Goal: Task Accomplishment & Management: Manage account settings

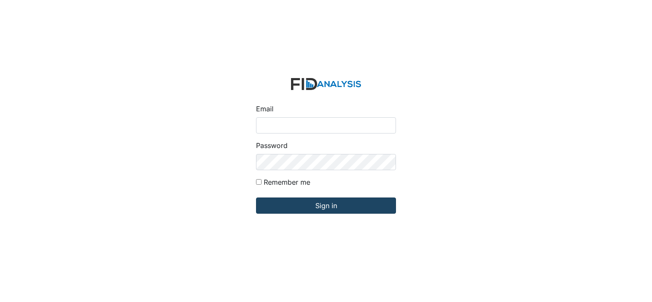
type input "[EMAIL_ADDRESS][DOMAIN_NAME]"
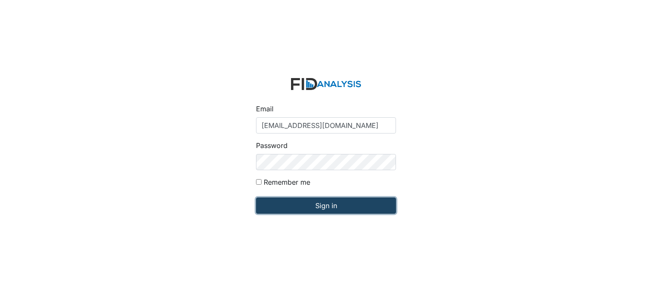
click at [318, 206] on input "Sign in" at bounding box center [326, 206] width 140 height 16
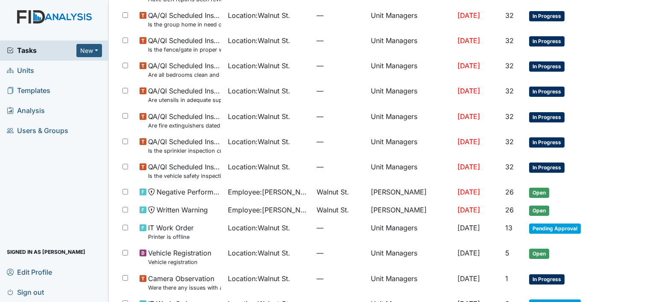
scroll to position [507, 0]
